Goal: Task Accomplishment & Management: Complete application form

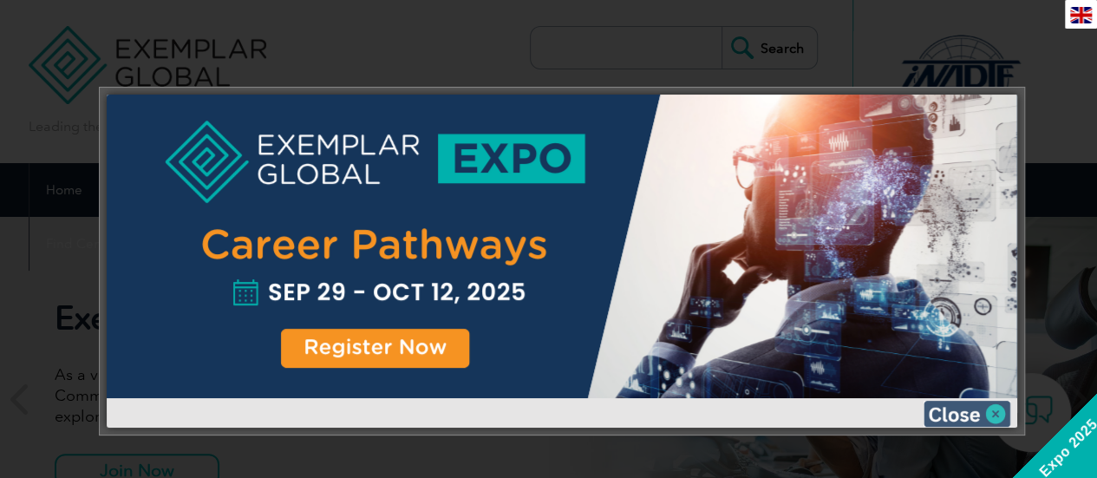
click at [1001, 408] on img at bounding box center [966, 414] width 87 height 26
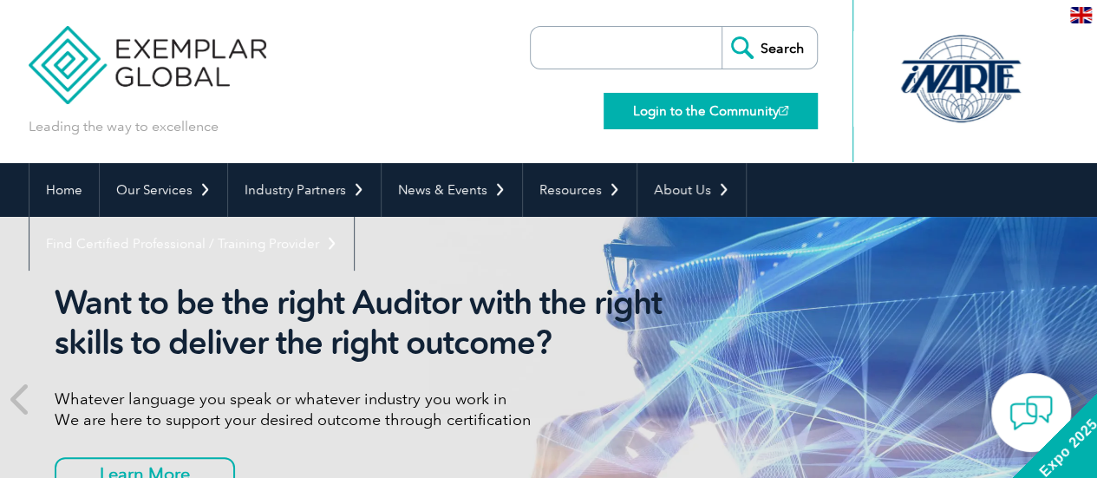
click at [764, 118] on link "Login to the Community" at bounding box center [710, 111] width 214 height 36
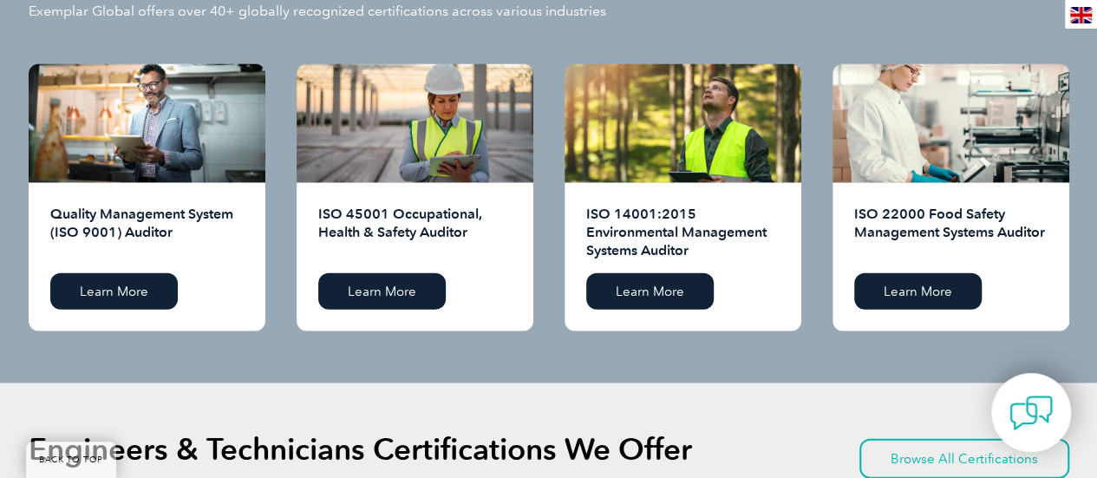
scroll to position [1821, 0]
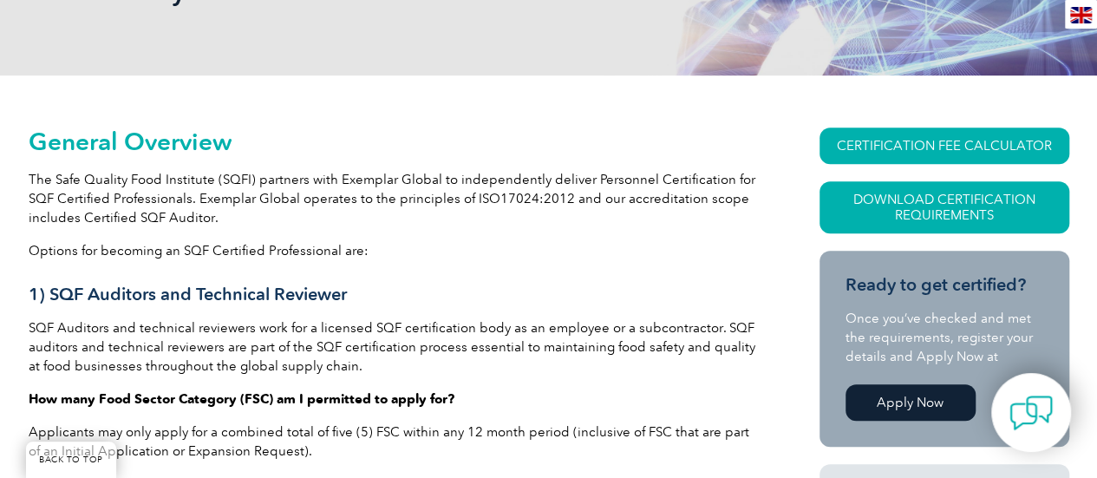
scroll to position [434, 0]
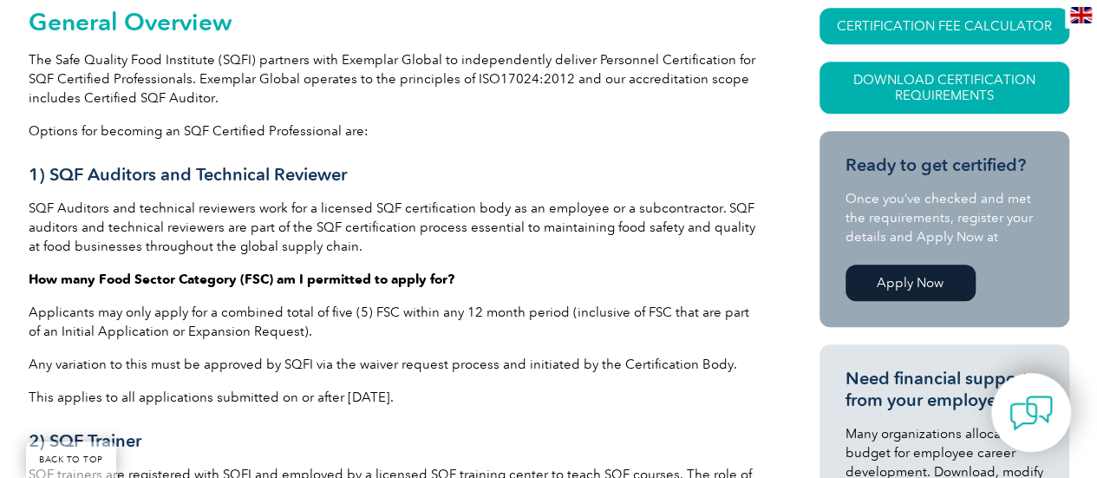
click at [919, 287] on link "Apply Now" at bounding box center [910, 282] width 130 height 36
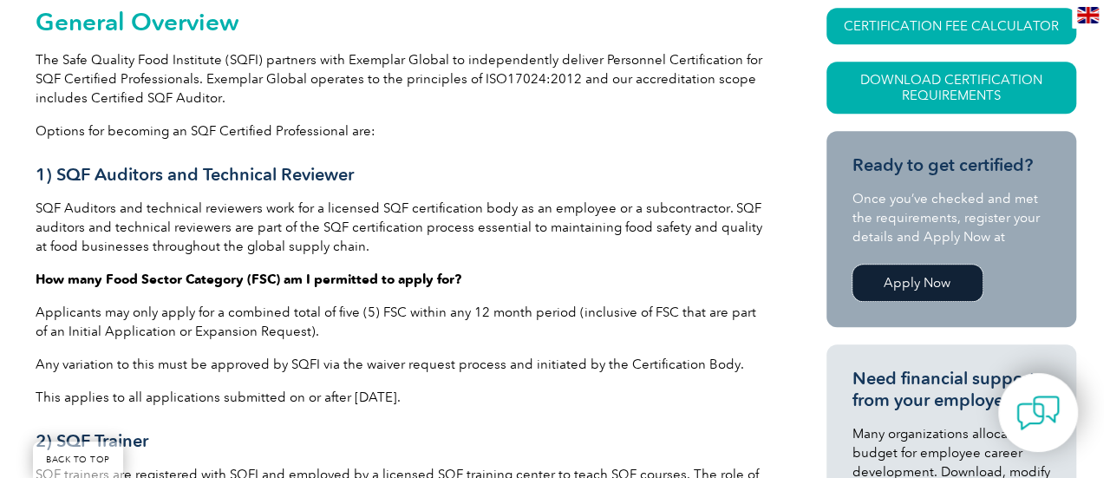
scroll to position [260, 0]
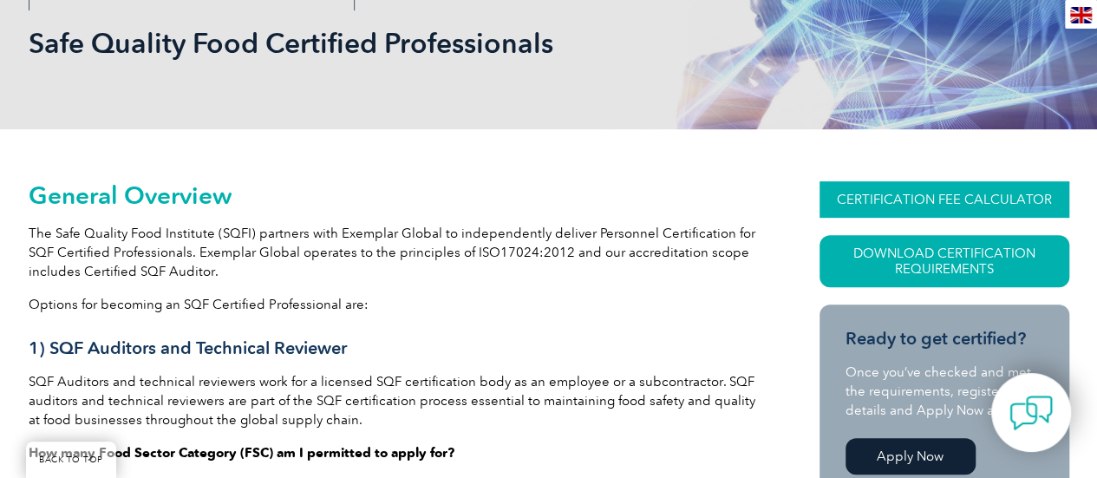
click at [930, 192] on link "CERTIFICATION FEE CALCULATOR" at bounding box center [944, 199] width 250 height 36
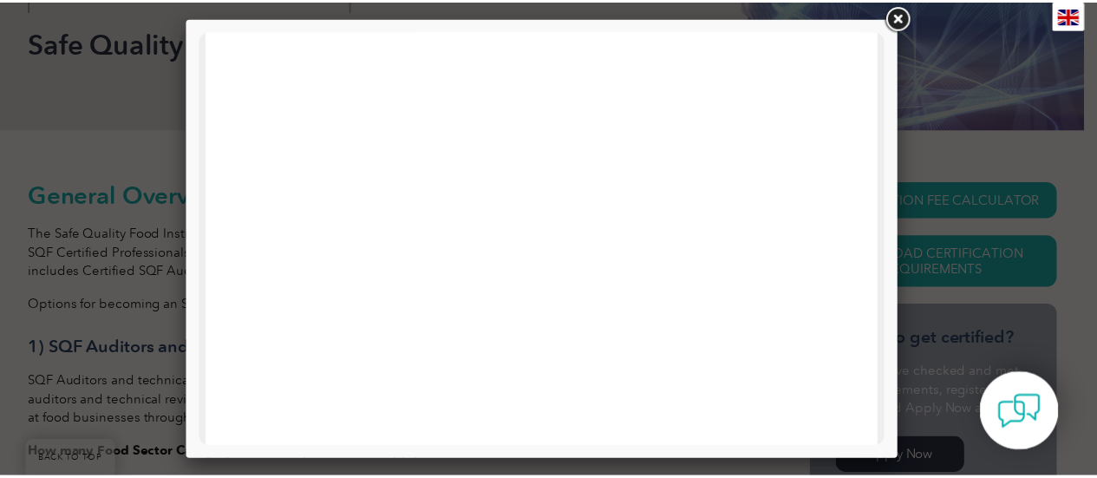
scroll to position [780, 0]
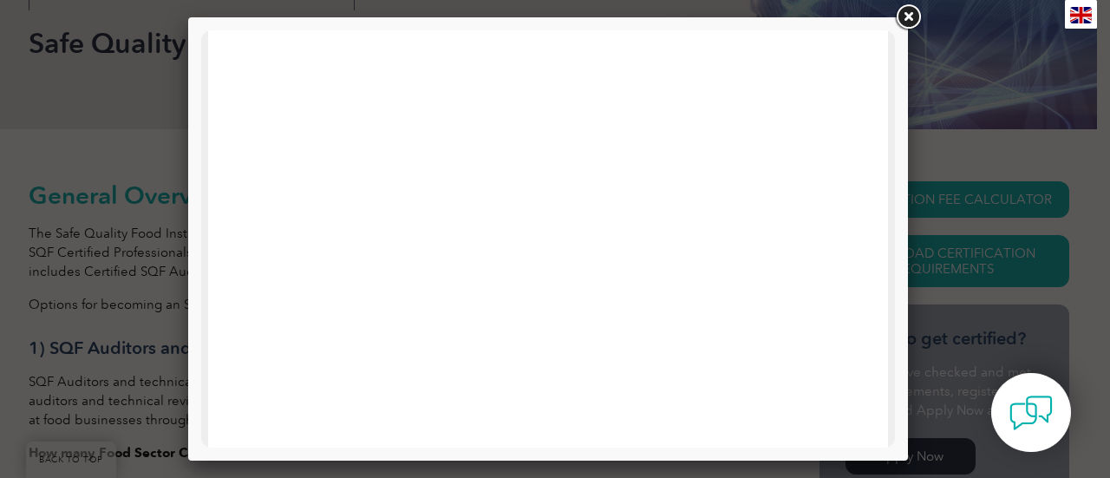
click at [910, 12] on link at bounding box center [907, 17] width 31 height 31
